Goal: Obtain resource: Obtain resource

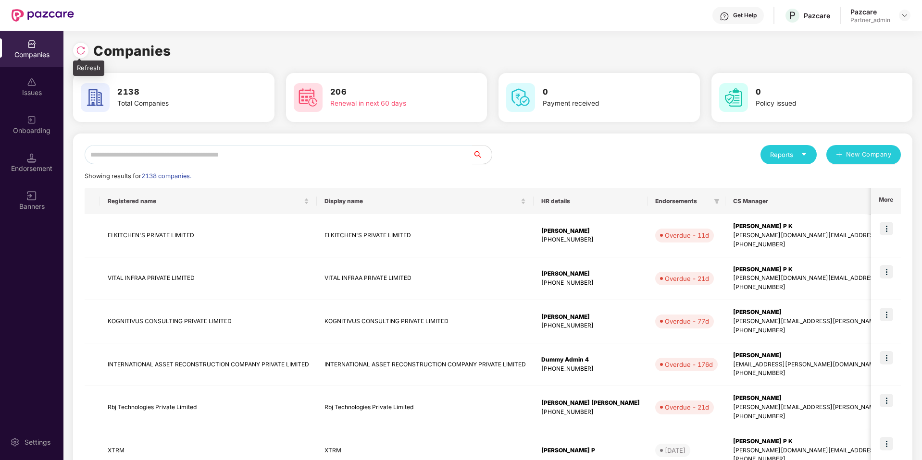
click at [80, 52] on img at bounding box center [81, 51] width 10 height 10
click at [27, 167] on div "Endorsement" at bounding box center [31, 169] width 63 height 10
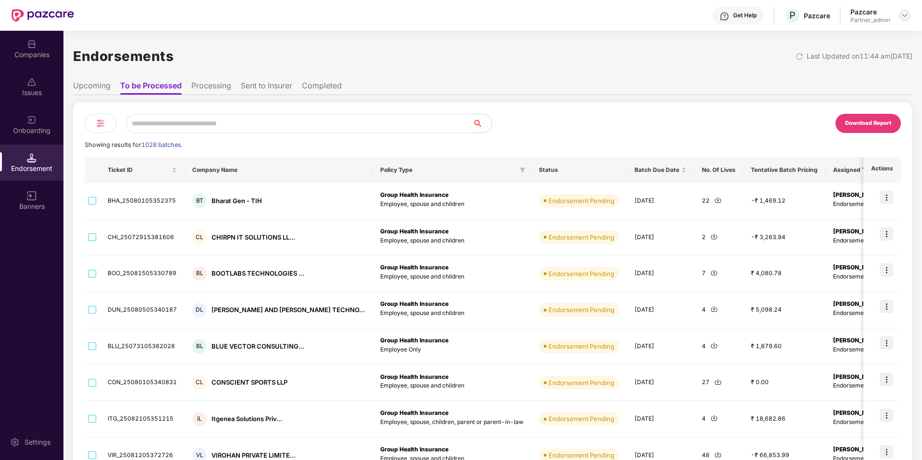
click at [904, 14] on img at bounding box center [905, 16] width 8 height 8
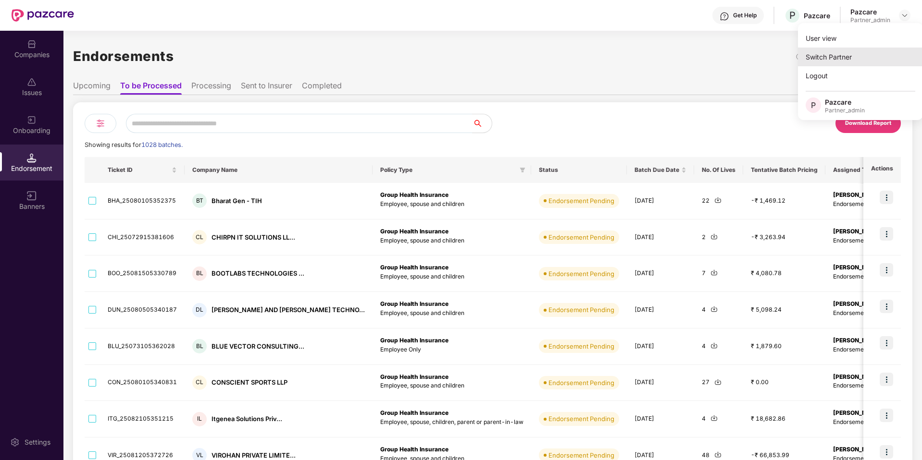
click at [850, 52] on div "Switch Partner" at bounding box center [860, 57] width 125 height 19
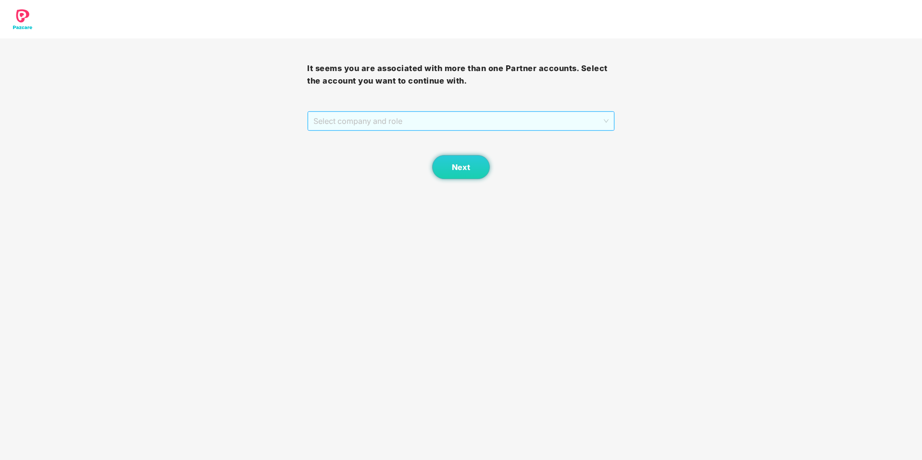
click at [492, 127] on span "Select company and role" at bounding box center [460, 121] width 295 height 18
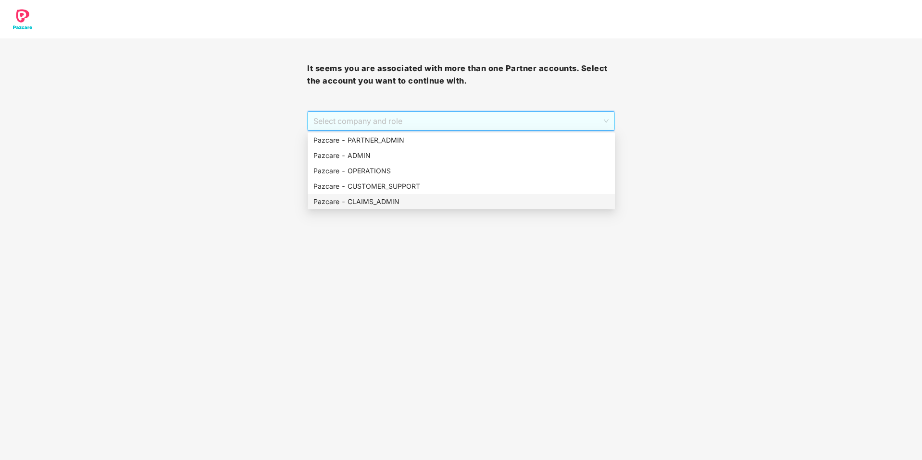
click at [380, 200] on div "Pazcare - CLAIMS_ADMIN" at bounding box center [461, 202] width 296 height 11
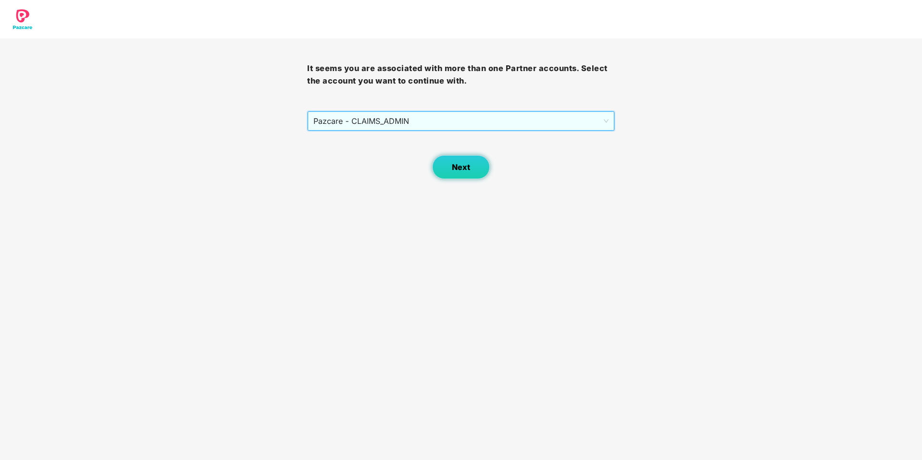
click at [469, 174] on button "Next" at bounding box center [461, 167] width 58 height 24
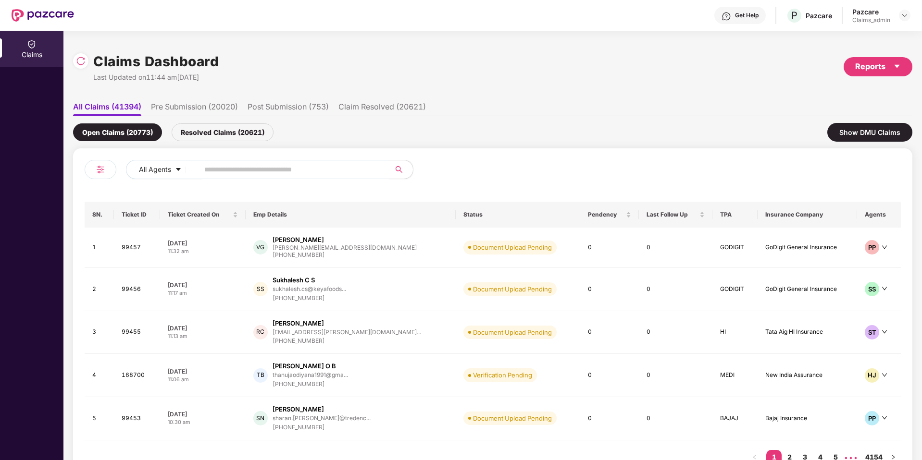
click at [191, 102] on li "Pre Submission (20020)" at bounding box center [194, 109] width 87 height 14
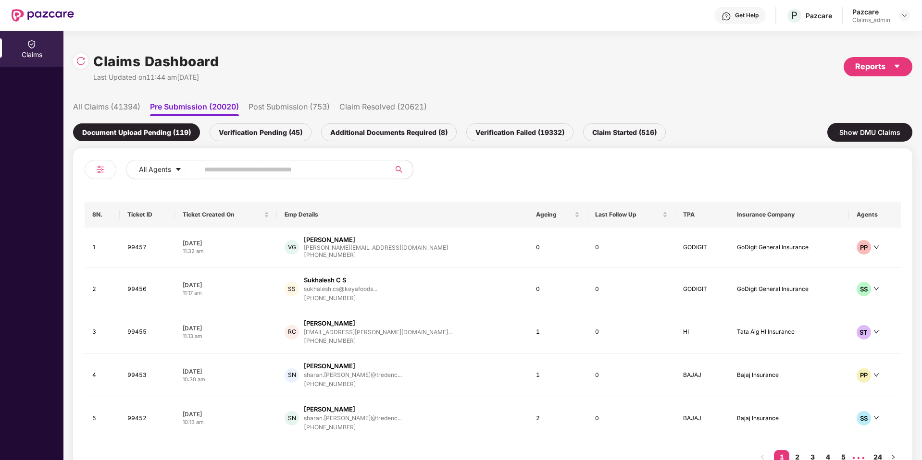
click at [239, 131] on div "Verification Pending (45)" at bounding box center [261, 133] width 102 height 18
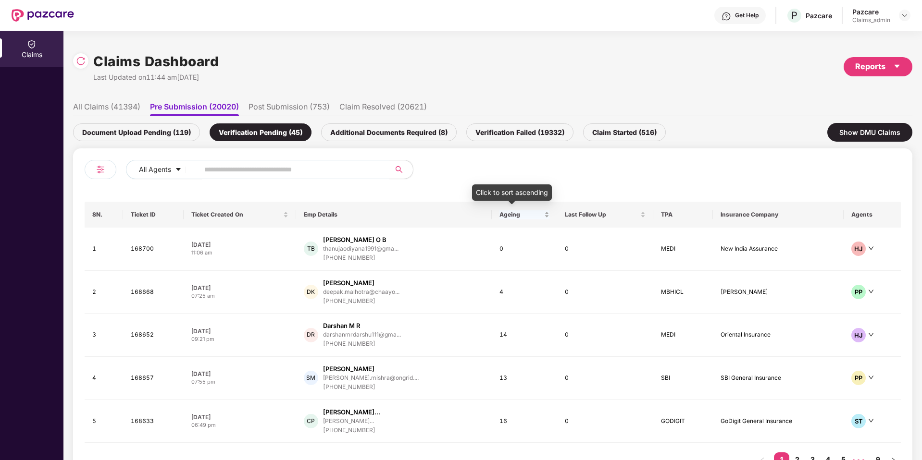
click at [499, 216] on span "Ageing" at bounding box center [520, 215] width 42 height 8
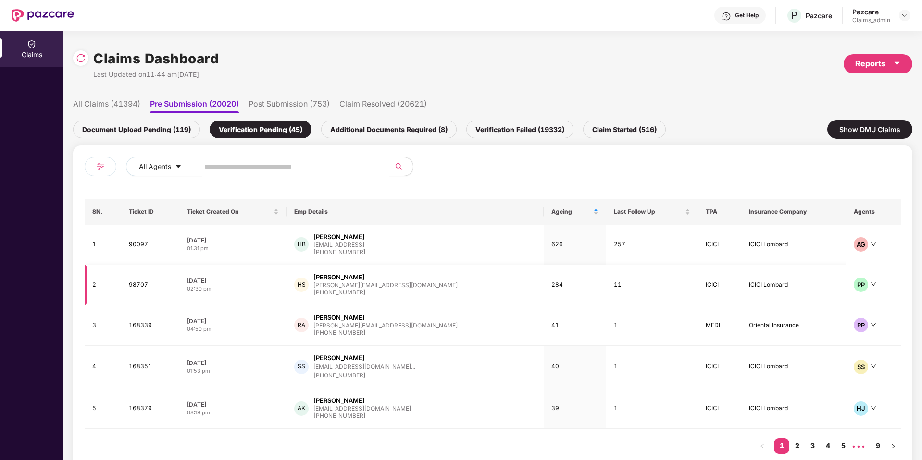
scroll to position [25, 0]
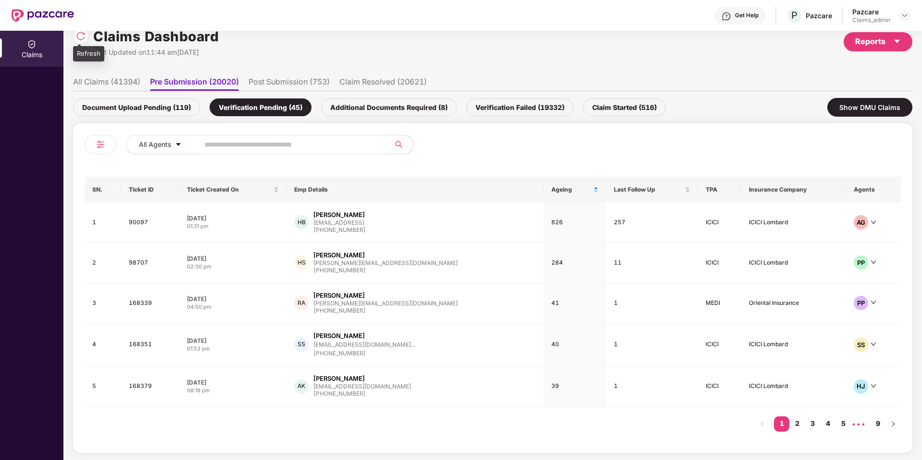
click at [82, 37] on img at bounding box center [81, 36] width 10 height 10
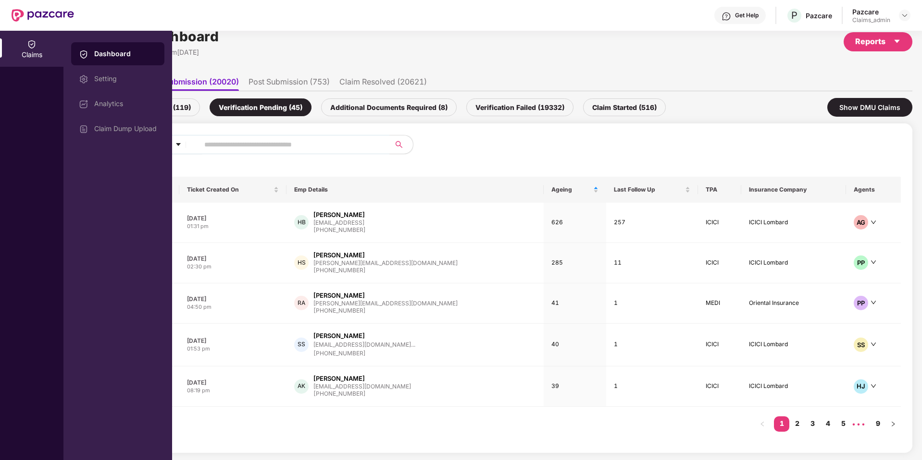
click at [81, 34] on div "Dashboard Setting Analytics Claim Dump Upload" at bounding box center [117, 246] width 109 height 430
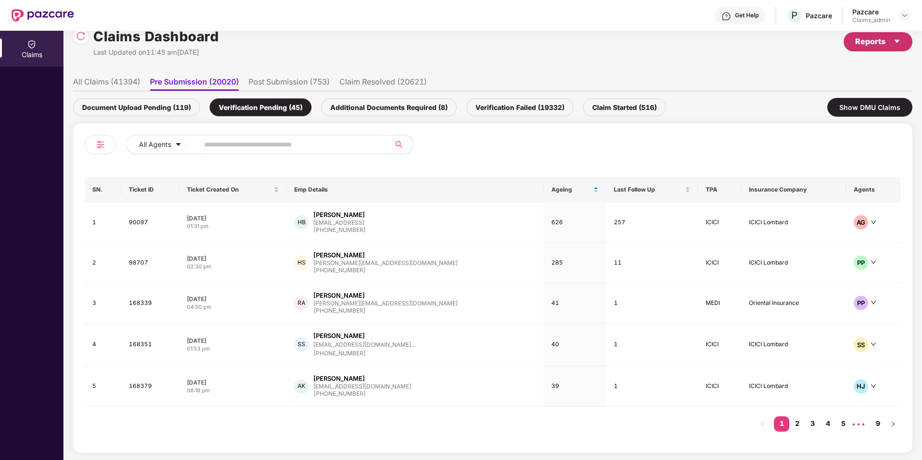
click at [889, 38] on div "Reports" at bounding box center [878, 42] width 46 height 12
click at [832, 87] on div "Claims Pendency Report" at bounding box center [835, 86] width 77 height 11
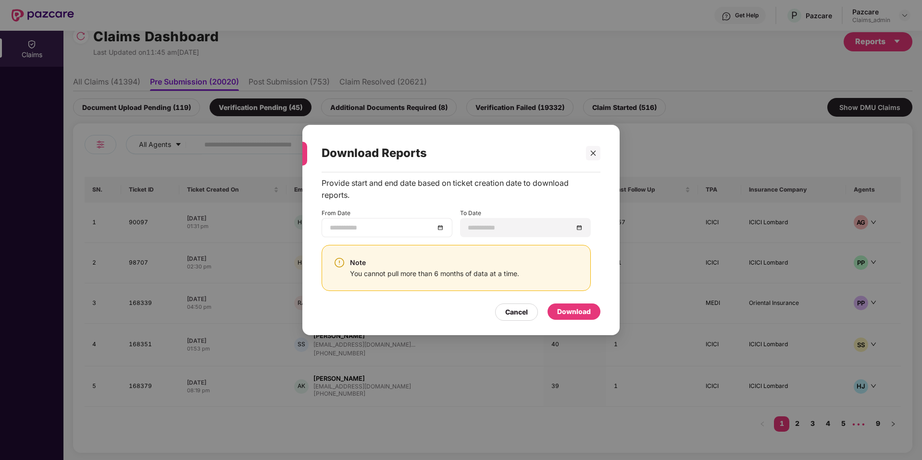
click at [447, 232] on div at bounding box center [387, 227] width 131 height 19
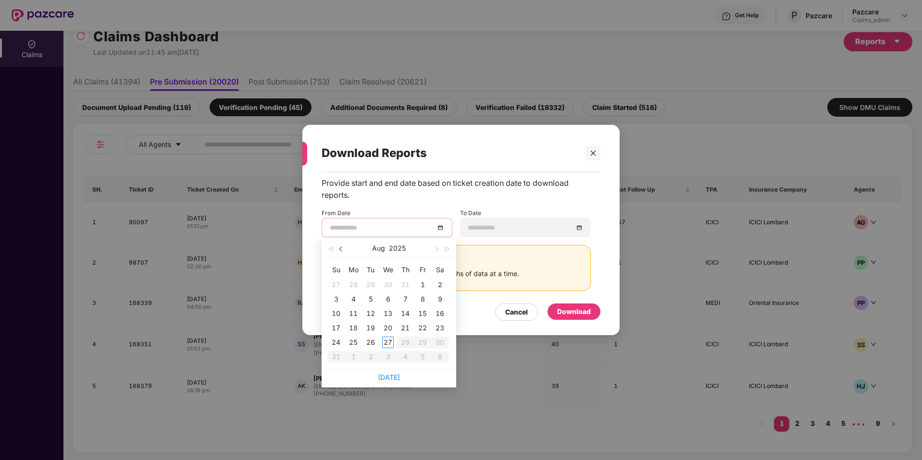
click at [341, 253] on button "button" at bounding box center [341, 248] width 11 height 19
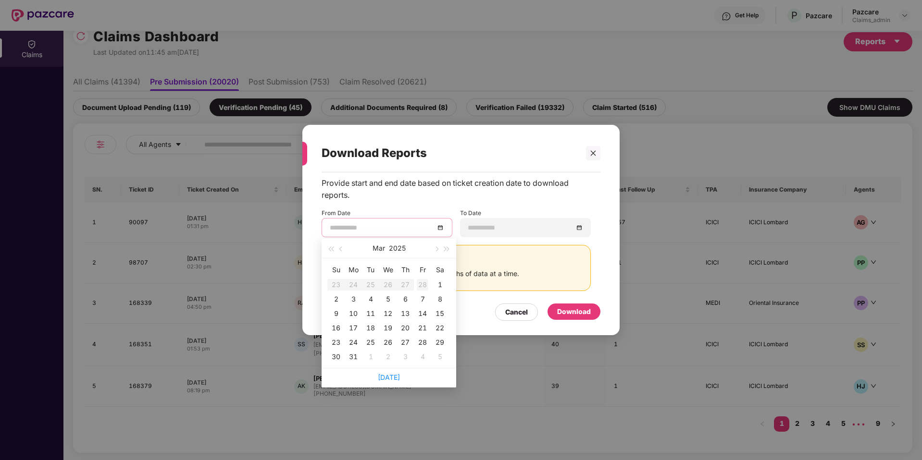
type input "**********"
click at [417, 286] on div "28" at bounding box center [423, 285] width 12 height 12
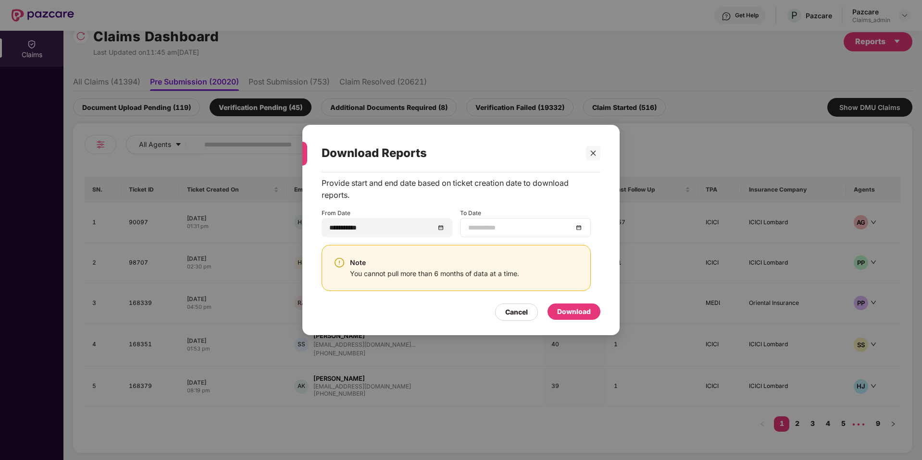
click at [576, 224] on div at bounding box center [525, 228] width 114 height 11
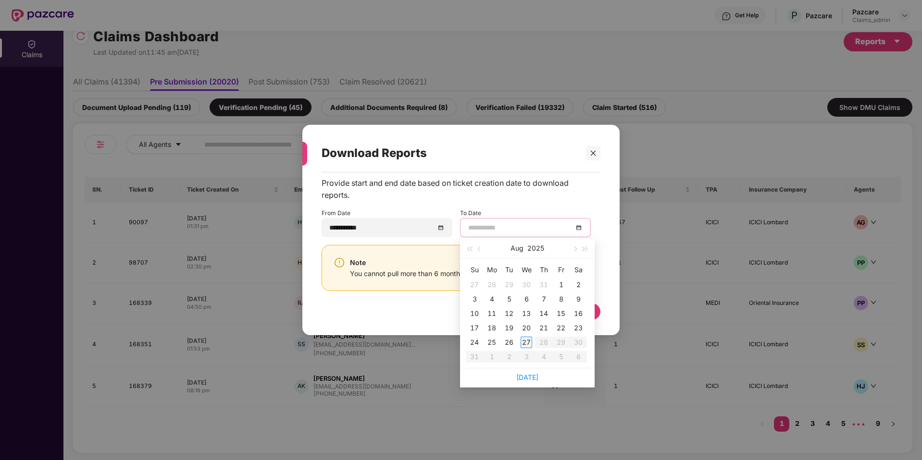
type input "**********"
click at [523, 341] on div "27" at bounding box center [527, 343] width 12 height 12
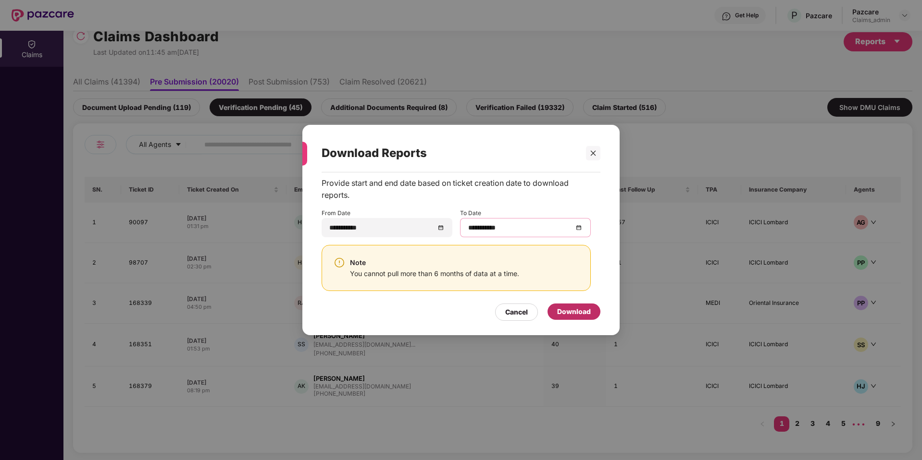
click at [567, 318] on div "Download" at bounding box center [573, 312] width 53 height 16
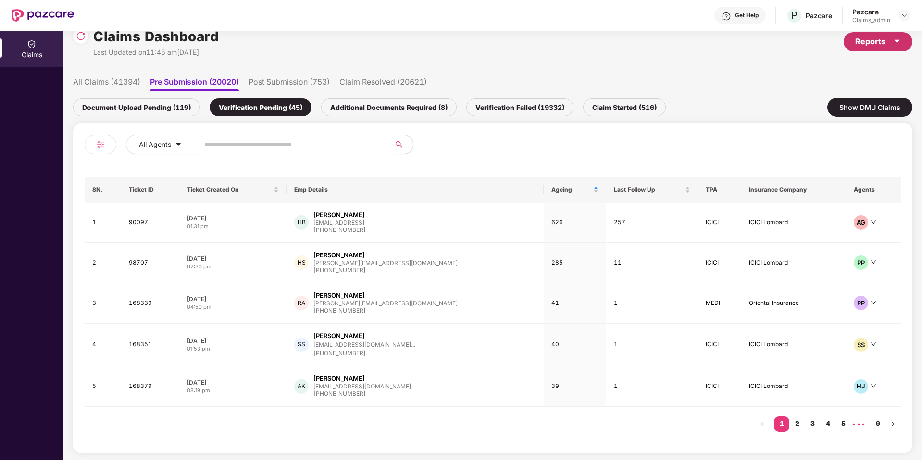
click at [900, 40] on icon "caret-down" at bounding box center [897, 41] width 8 height 8
click at [828, 71] on div "Claims Report" at bounding box center [819, 67] width 44 height 11
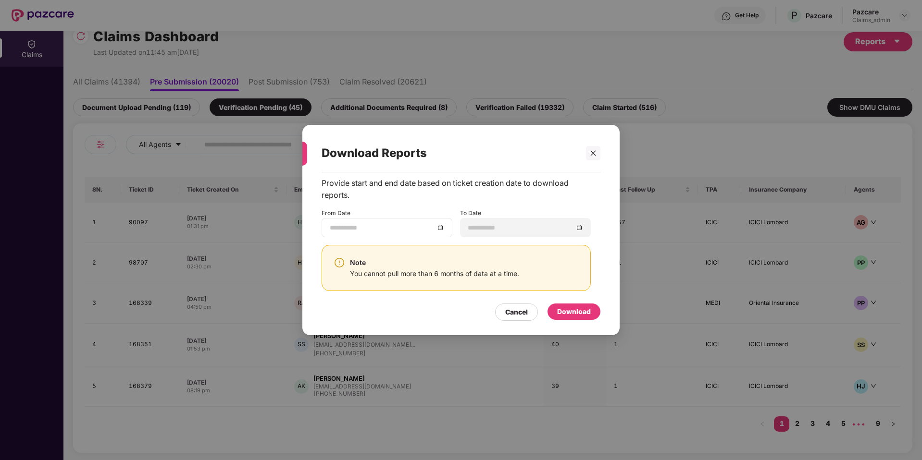
click at [441, 231] on div at bounding box center [387, 228] width 114 height 11
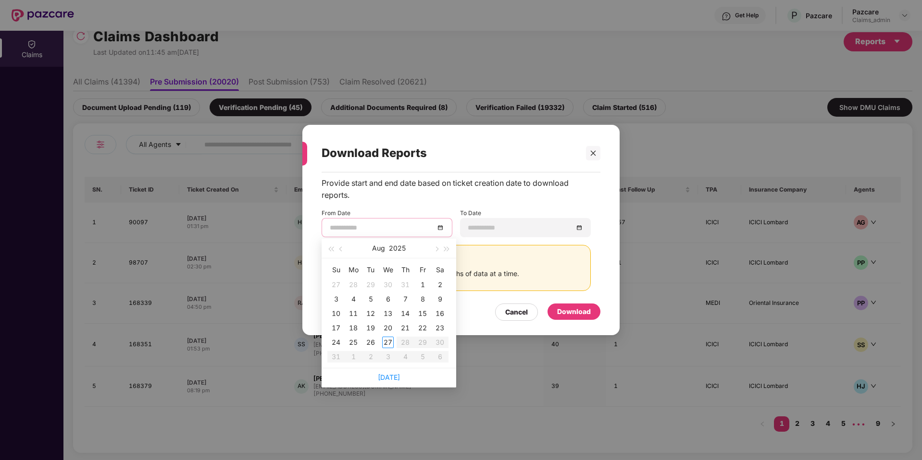
type input "**********"
click at [339, 255] on button "button" at bounding box center [341, 248] width 11 height 19
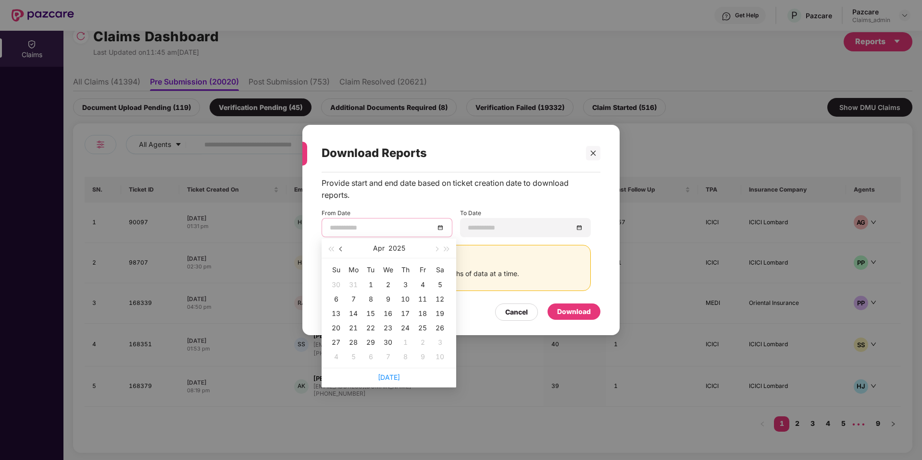
click at [339, 255] on button "button" at bounding box center [341, 248] width 11 height 19
type input "**********"
click at [423, 339] on div "28" at bounding box center [423, 343] width 12 height 12
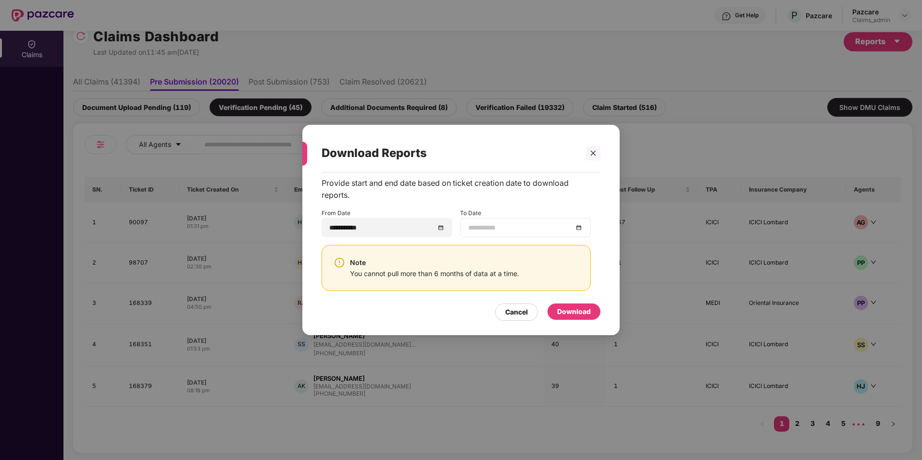
click at [575, 227] on div at bounding box center [525, 228] width 114 height 11
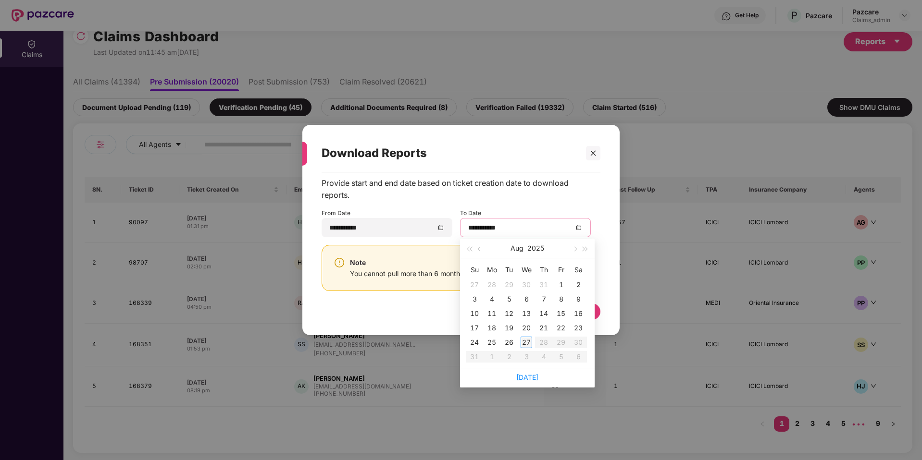
type input "**********"
click at [522, 344] on div "27" at bounding box center [527, 343] width 12 height 12
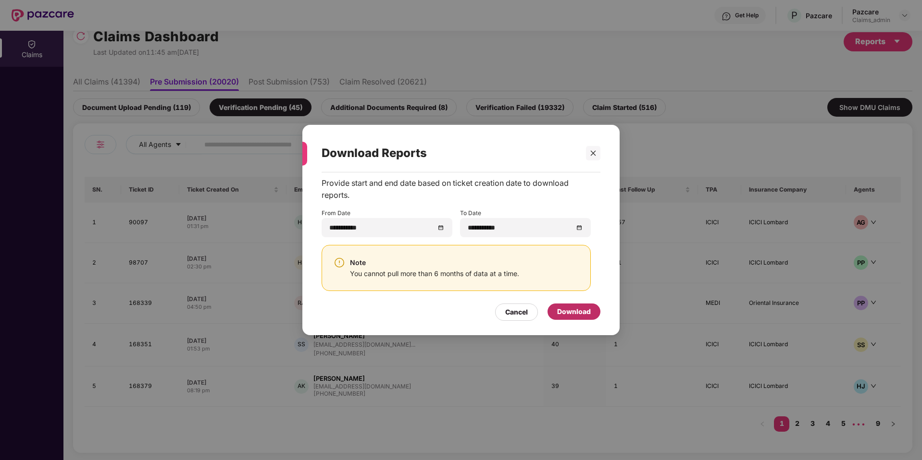
click at [573, 312] on div "Download" at bounding box center [574, 312] width 34 height 11
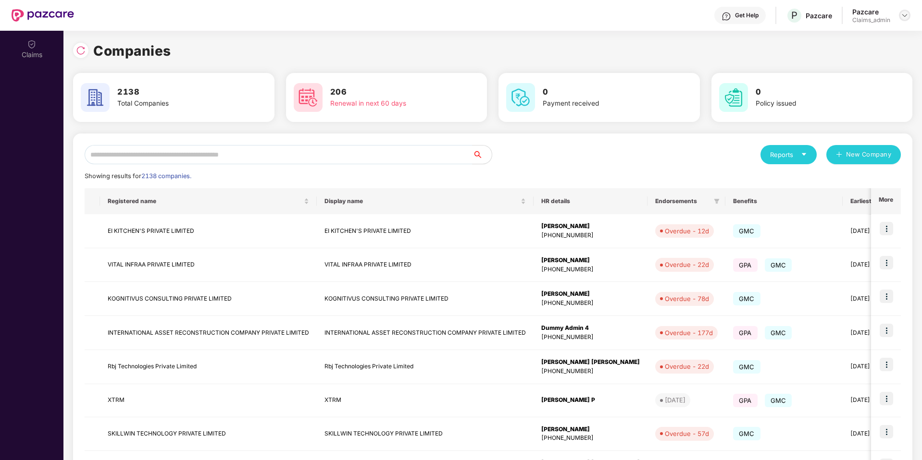
click at [906, 20] on div at bounding box center [905, 16] width 12 height 12
click at [370, 118] on div "206 Renewal in next 60 days" at bounding box center [386, 97] width 201 height 49
click at [310, 43] on div "Companies" at bounding box center [492, 50] width 839 height 21
click at [75, 50] on div at bounding box center [80, 50] width 15 height 15
click at [898, 16] on div "Pazcare Claims_admin" at bounding box center [881, 15] width 58 height 17
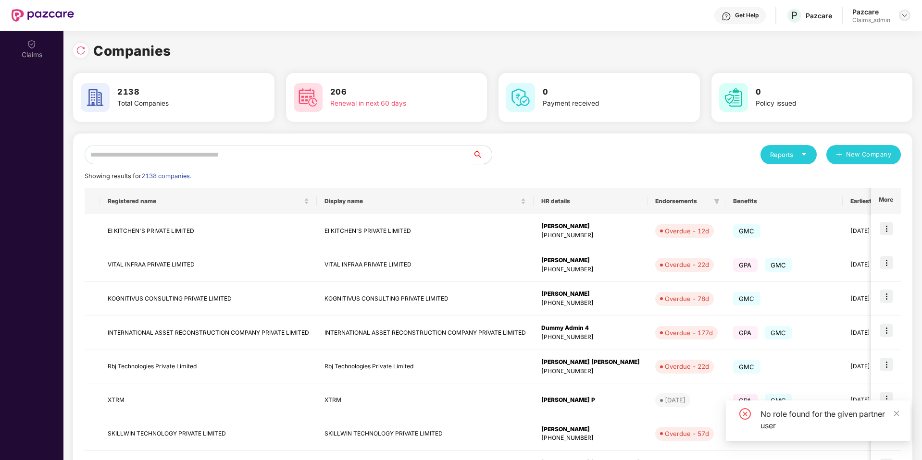
click at [903, 17] on img at bounding box center [905, 16] width 8 height 8
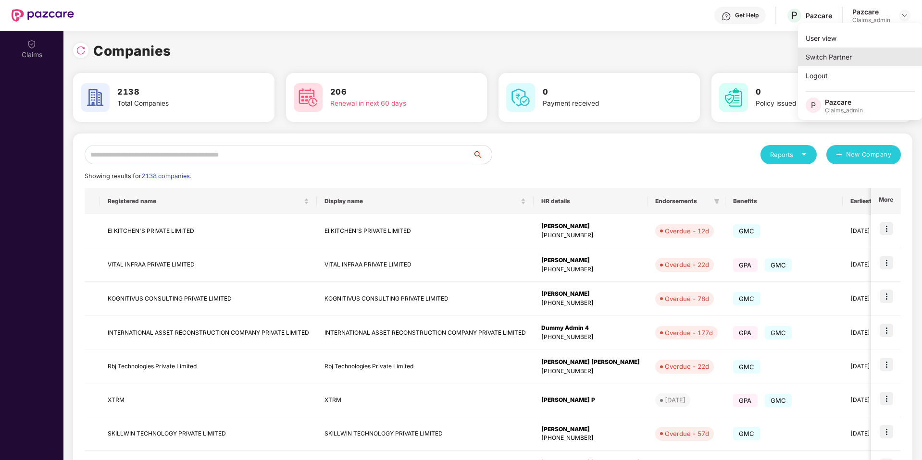
click at [844, 51] on div "Switch Partner" at bounding box center [860, 57] width 125 height 19
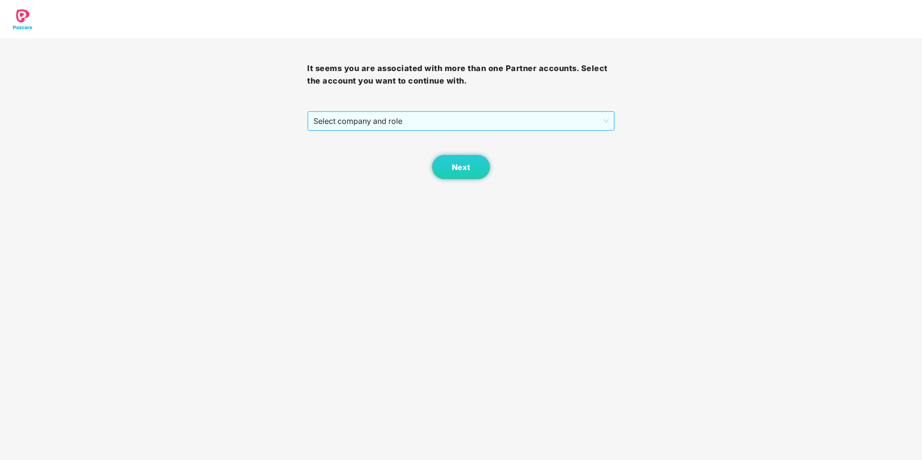
click at [561, 118] on span "Select company and role" at bounding box center [460, 121] width 295 height 18
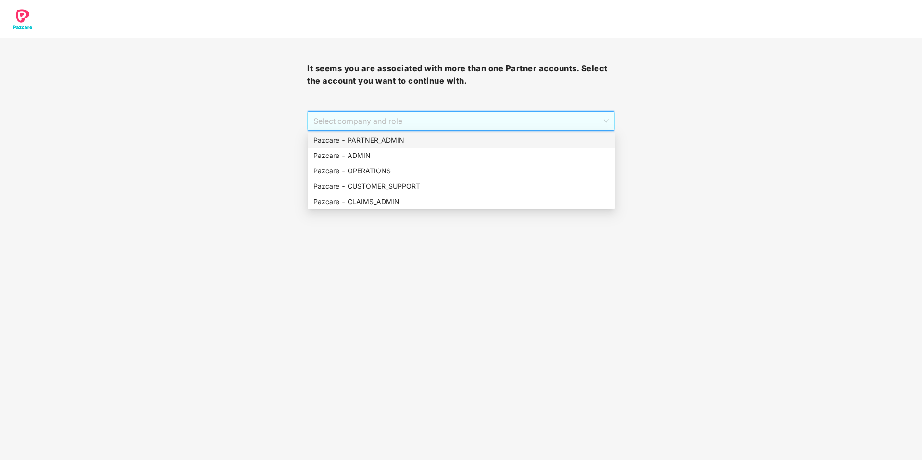
click at [398, 143] on div "Pazcare - PARTNER_ADMIN" at bounding box center [461, 140] width 296 height 11
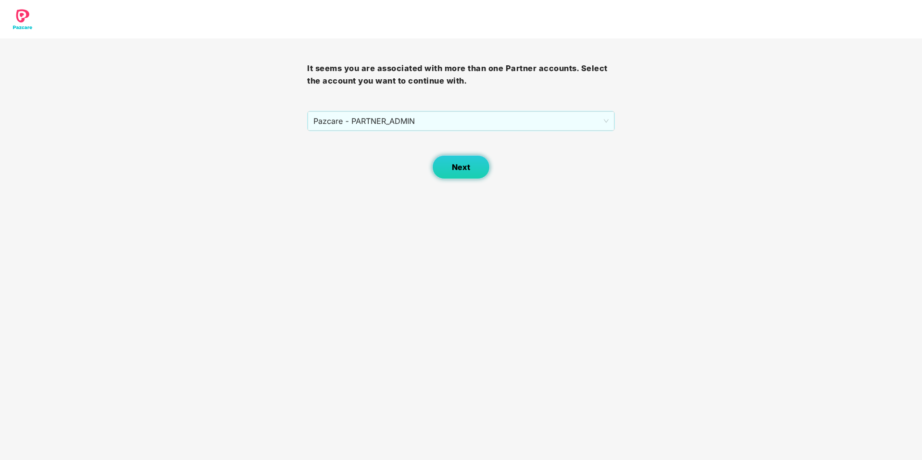
click at [456, 176] on button "Next" at bounding box center [461, 167] width 58 height 24
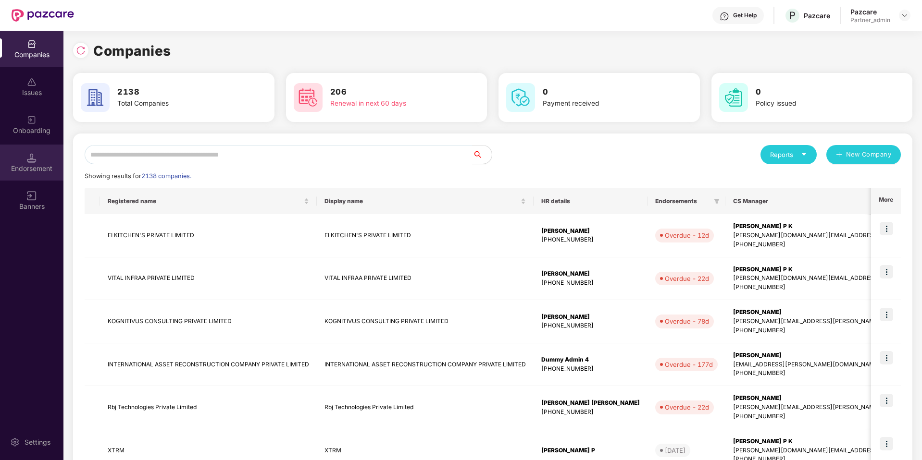
click at [30, 165] on div "Endorsement" at bounding box center [31, 169] width 63 height 10
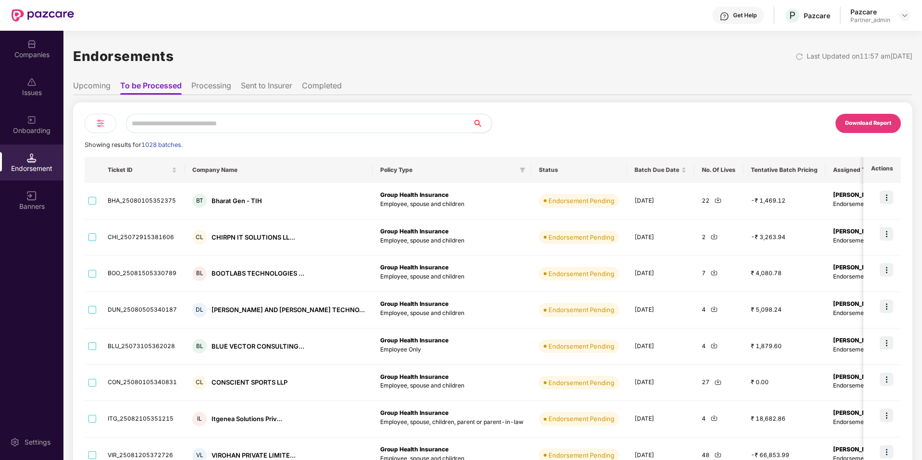
click at [101, 123] on img at bounding box center [101, 124] width 12 height 12
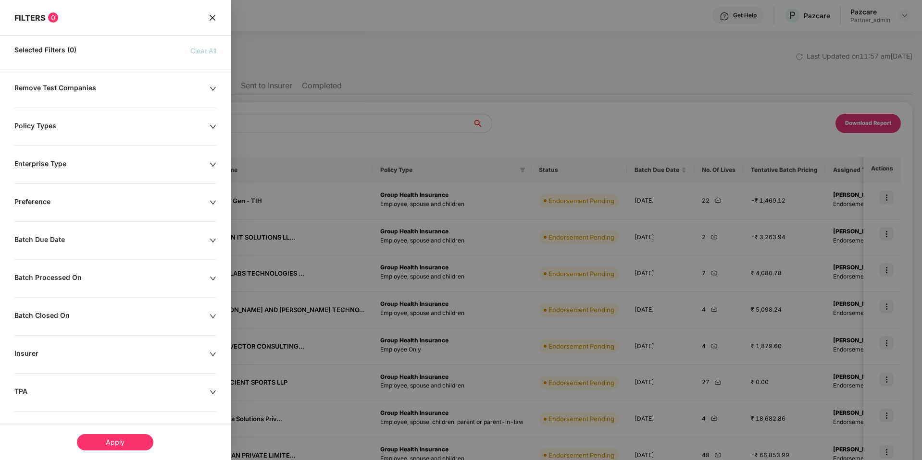
click at [136, 236] on div "Batch Due Date" at bounding box center [111, 241] width 195 height 11
click at [102, 270] on div at bounding box center [61, 270] width 83 height 11
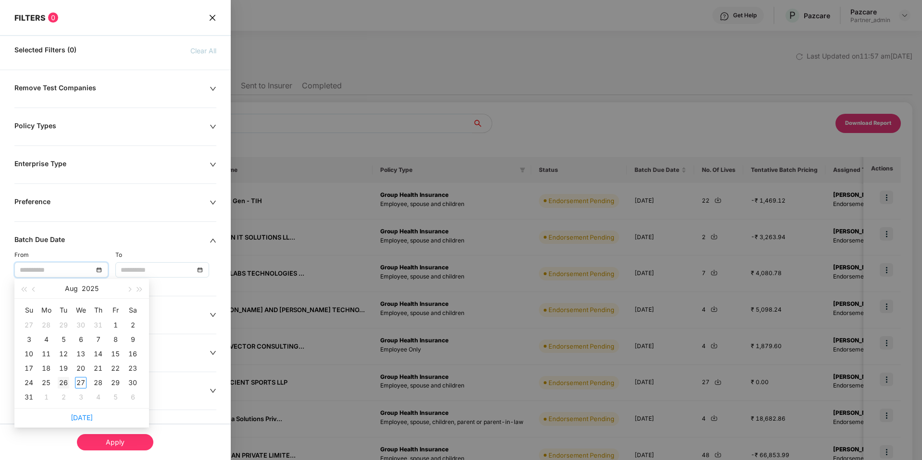
type input "**********"
click at [65, 384] on div "26" at bounding box center [64, 383] width 12 height 12
type input "**********"
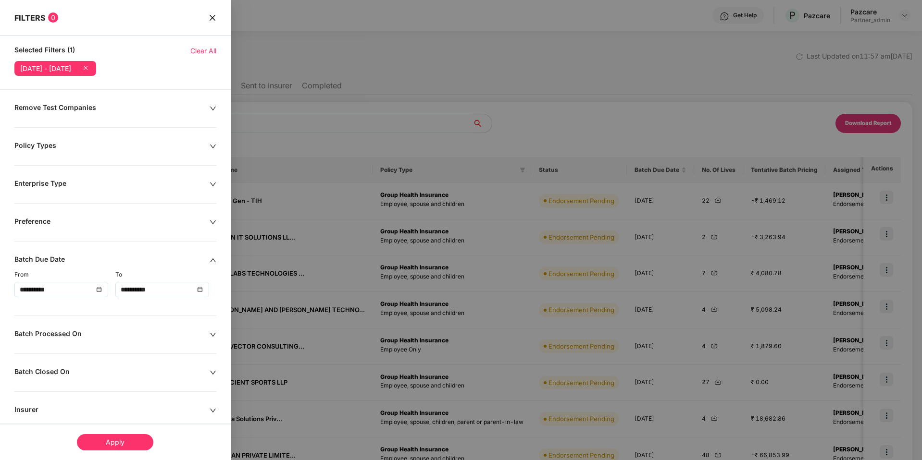
click at [127, 446] on div "Apply" at bounding box center [115, 443] width 76 height 16
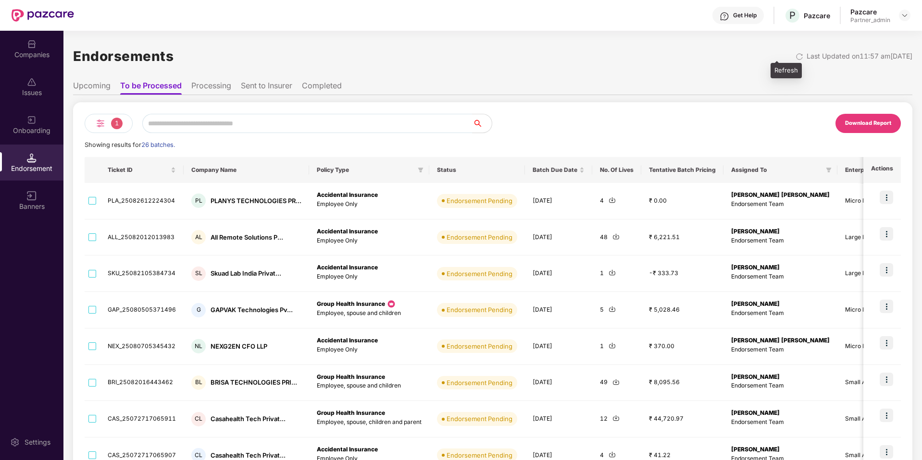
click at [795, 58] on img at bounding box center [799, 57] width 8 height 8
click at [873, 118] on div "Download Report" at bounding box center [867, 123] width 65 height 19
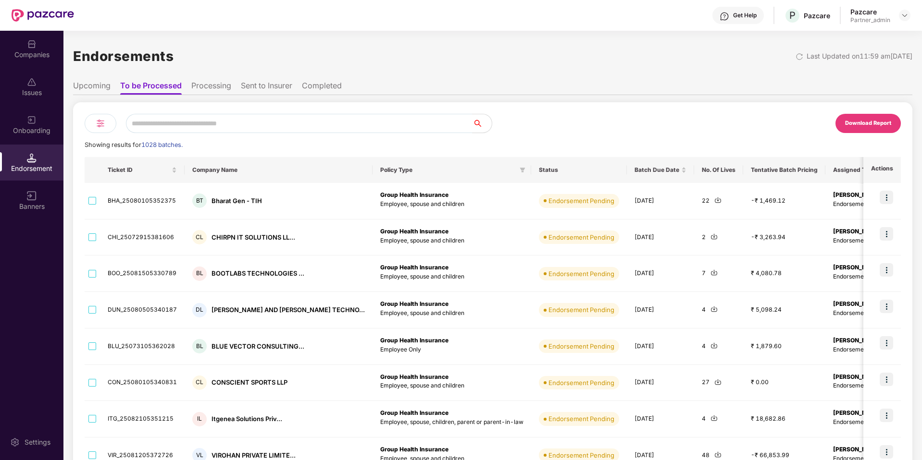
click at [101, 124] on img at bounding box center [101, 124] width 12 height 12
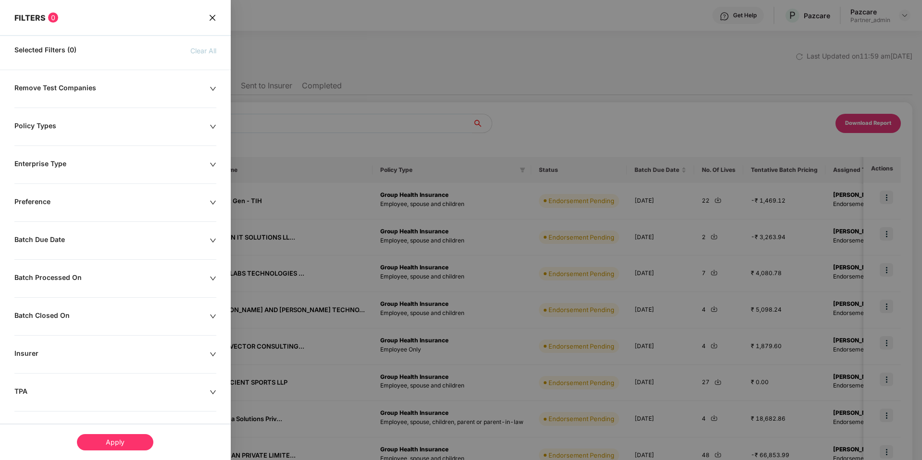
click at [131, 240] on div "Batch Due Date" at bounding box center [111, 241] width 195 height 11
click at [101, 271] on div at bounding box center [61, 270] width 83 height 11
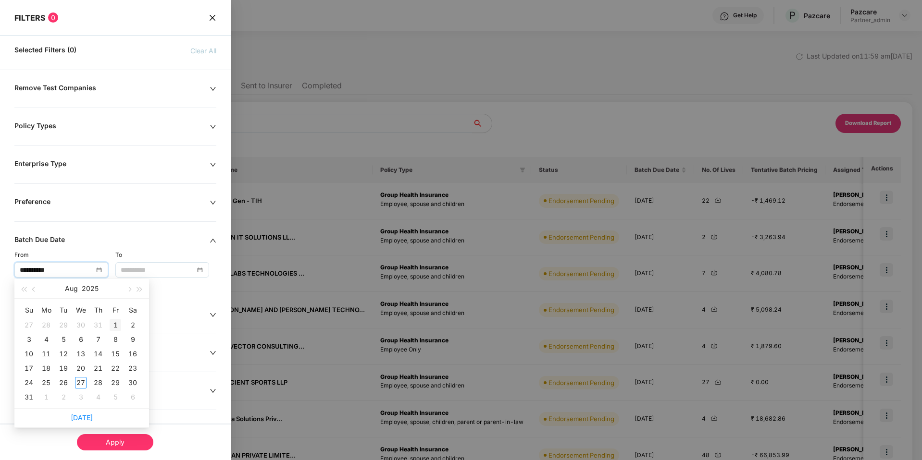
type input "**********"
click at [112, 327] on div "1" at bounding box center [116, 326] width 12 height 12
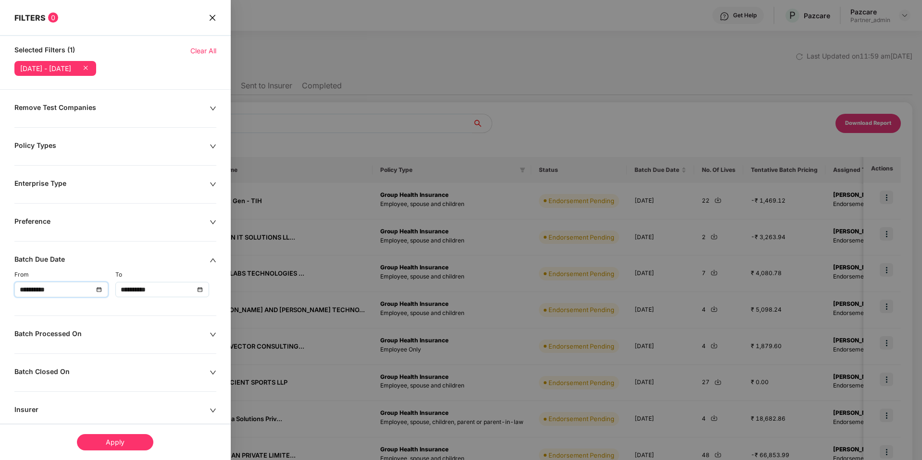
click at [179, 290] on input "**********" at bounding box center [158, 290] width 74 height 11
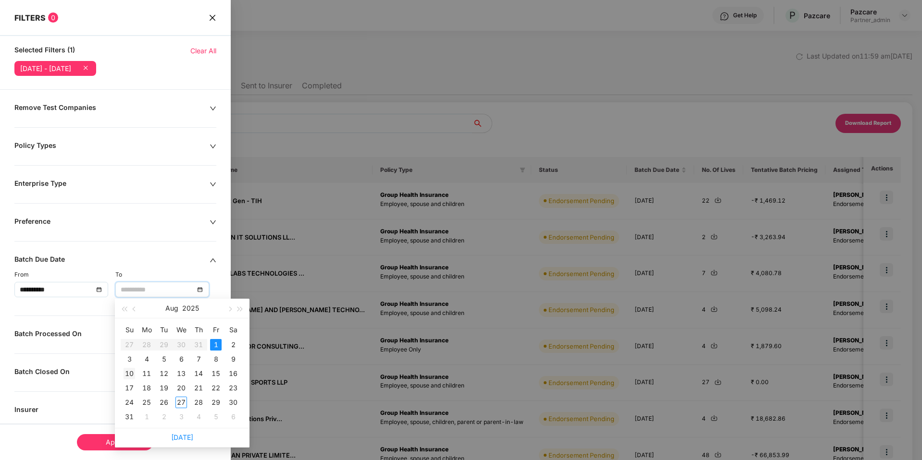
type input "**********"
click at [130, 374] on div "10" at bounding box center [130, 374] width 12 height 12
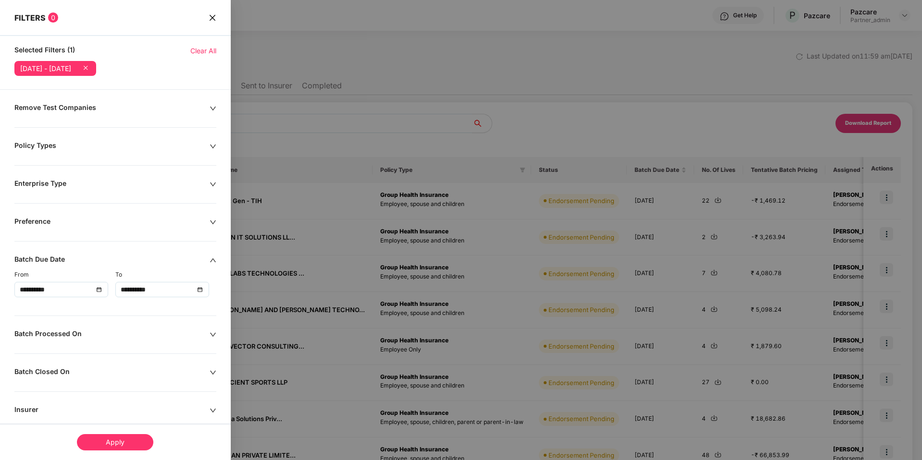
click at [101, 439] on div "Apply" at bounding box center [115, 443] width 76 height 16
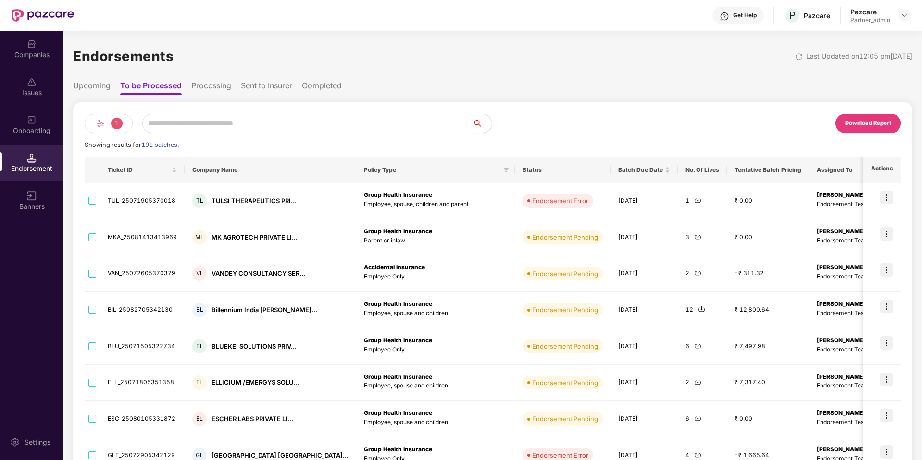
click at [881, 129] on div "Download Report" at bounding box center [867, 123] width 65 height 19
